Goal: Information Seeking & Learning: Check status

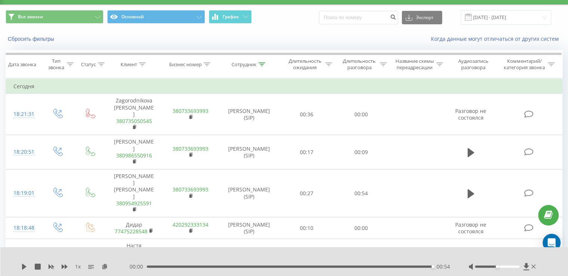
scroll to position [18, 0]
click at [258, 65] on icon at bounding box center [261, 64] width 7 height 4
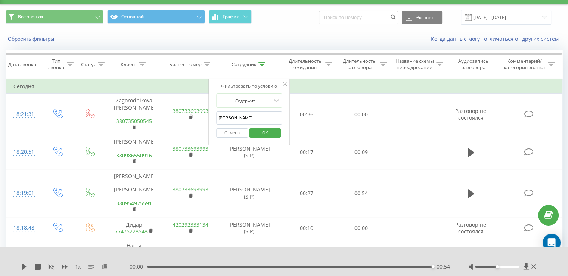
click at [237, 119] on input "Анна" at bounding box center [249, 117] width 66 height 13
type input "А"
type input "[PERSON_NAME]"
click at [264, 132] on span "OK" at bounding box center [265, 133] width 21 height 12
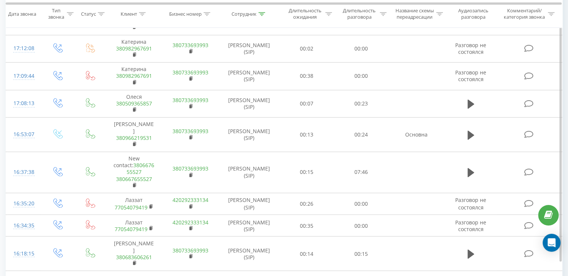
scroll to position [1226, 0]
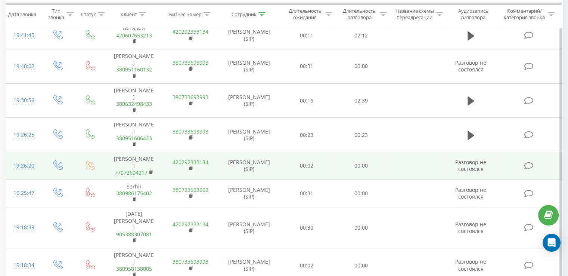
scroll to position [0, 0]
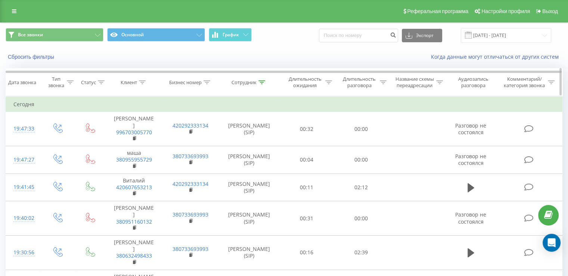
click at [259, 81] on icon at bounding box center [261, 82] width 7 height 4
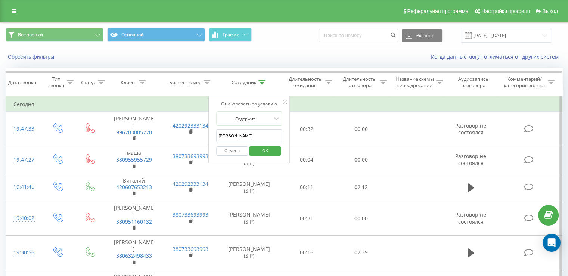
drag, startPoint x: 254, startPoint y: 132, endPoint x: 209, endPoint y: 137, distance: 45.1
click at [227, 139] on input "[PERSON_NAME]" at bounding box center [249, 135] width 66 height 13
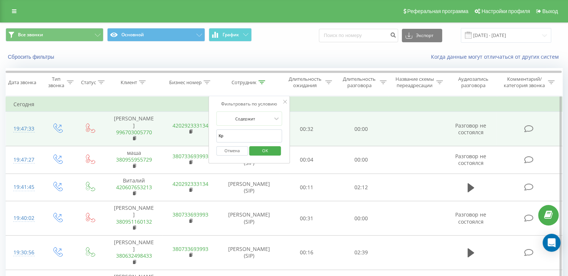
type input "К"
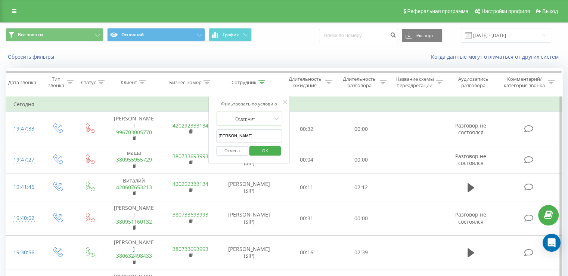
click at [268, 151] on span "OK" at bounding box center [265, 150] width 21 height 12
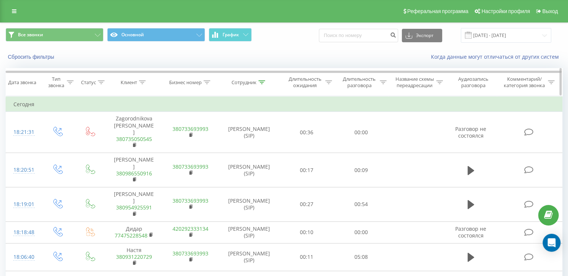
click at [261, 80] on icon at bounding box center [261, 82] width 7 height 4
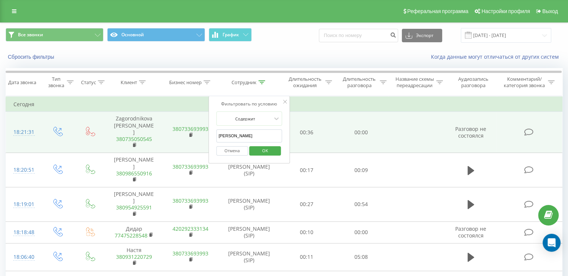
drag, startPoint x: 247, startPoint y: 133, endPoint x: 200, endPoint y: 136, distance: 46.7
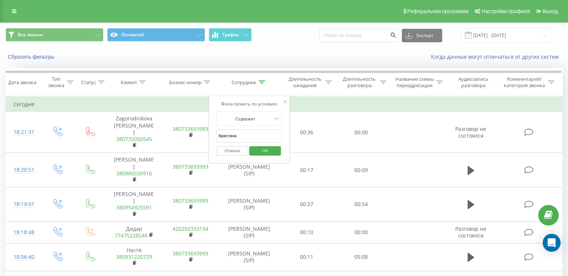
type input "[PERSON_NAME]"
click at [264, 149] on span "OK" at bounding box center [265, 150] width 21 height 12
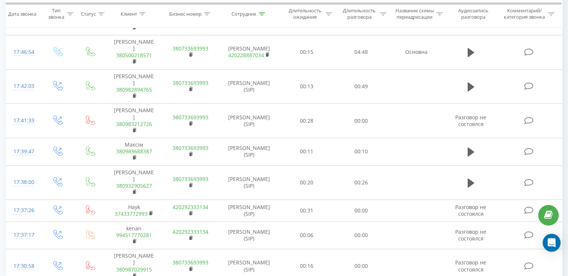
scroll to position [1221, 0]
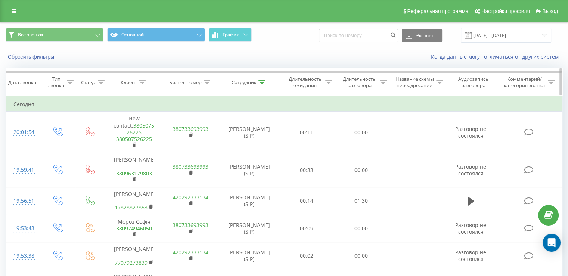
click at [381, 84] on div at bounding box center [383, 82] width 7 height 6
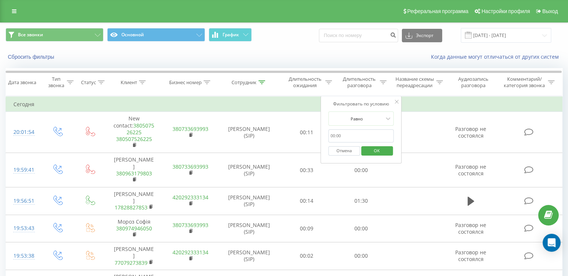
click at [354, 137] on input "text" at bounding box center [361, 135] width 66 height 13
click at [362, 120] on div at bounding box center [356, 118] width 53 height 7
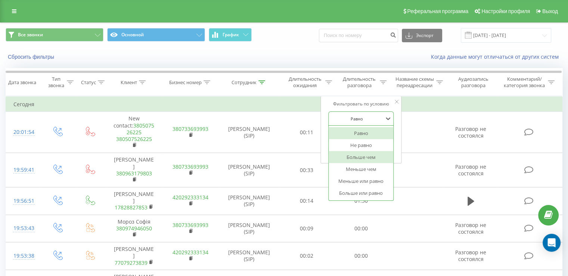
click at [358, 154] on div "Больше чем" at bounding box center [361, 157] width 65 height 12
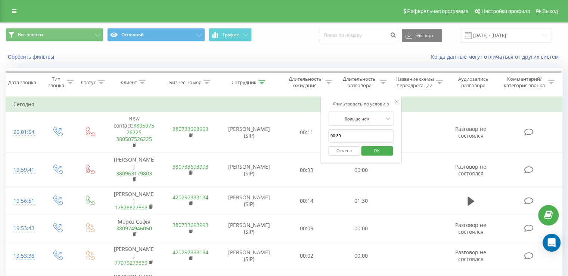
click at [378, 149] on span "OK" at bounding box center [376, 150] width 21 height 12
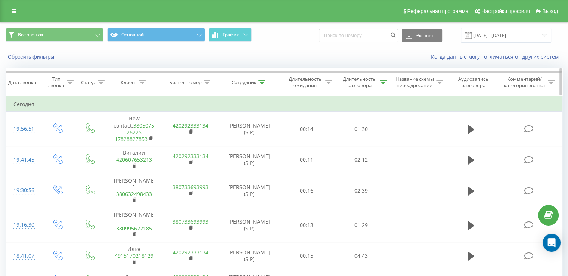
click at [384, 83] on icon at bounding box center [383, 82] width 7 height 4
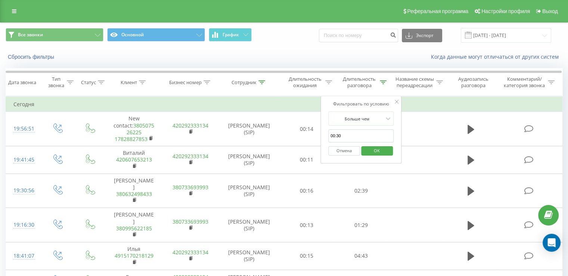
click at [357, 131] on input "00:30" at bounding box center [361, 135] width 66 height 13
type input "0"
click at [382, 152] on span "OK" at bounding box center [376, 150] width 21 height 12
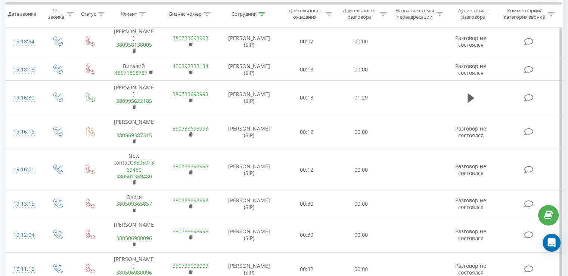
scroll to position [455, 0]
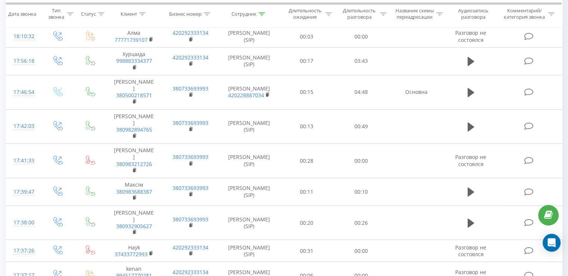
scroll to position [1234, 0]
